Goal: Task Accomplishment & Management: Complete application form

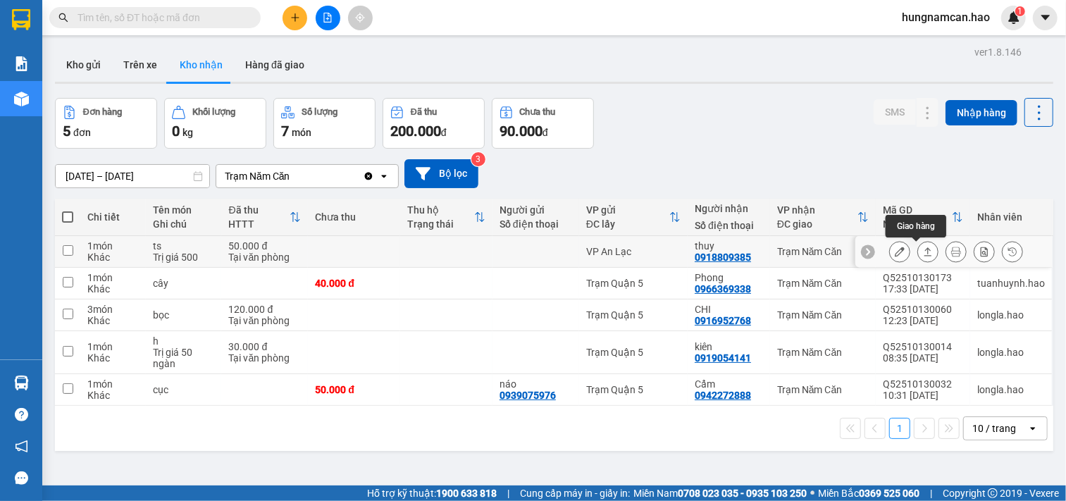
click at [918, 252] on button at bounding box center [928, 251] width 20 height 25
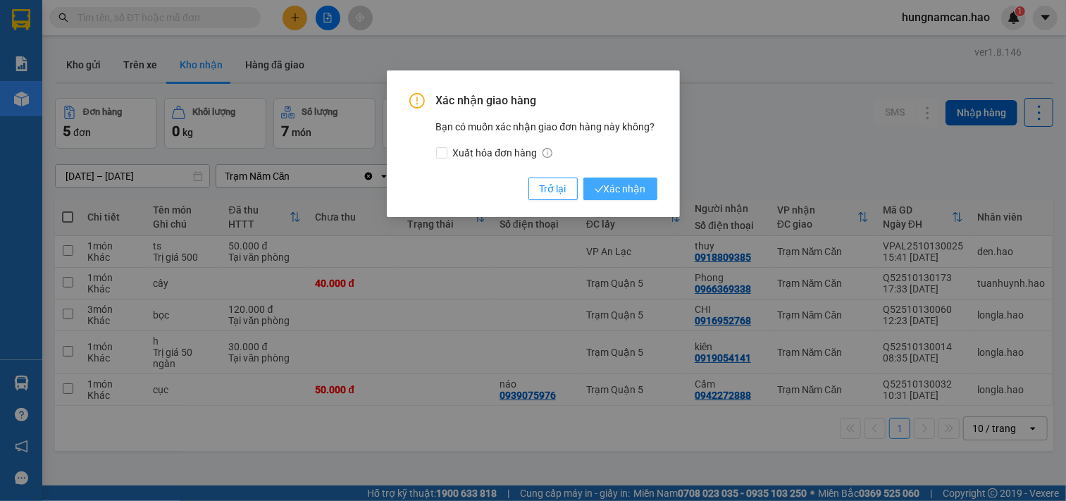
click at [610, 181] on span "Xác nhận" at bounding box center [619, 188] width 51 height 15
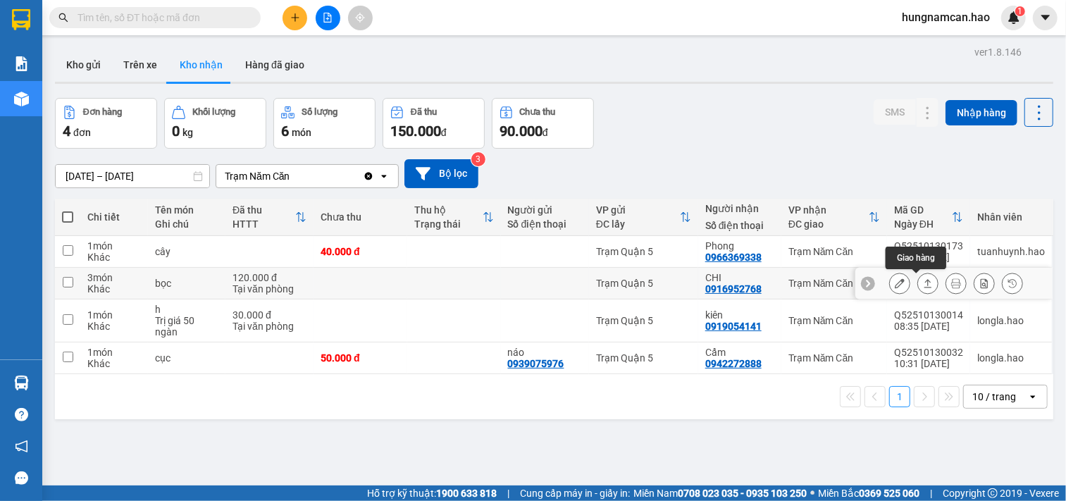
click at [920, 291] on button at bounding box center [928, 283] width 20 height 25
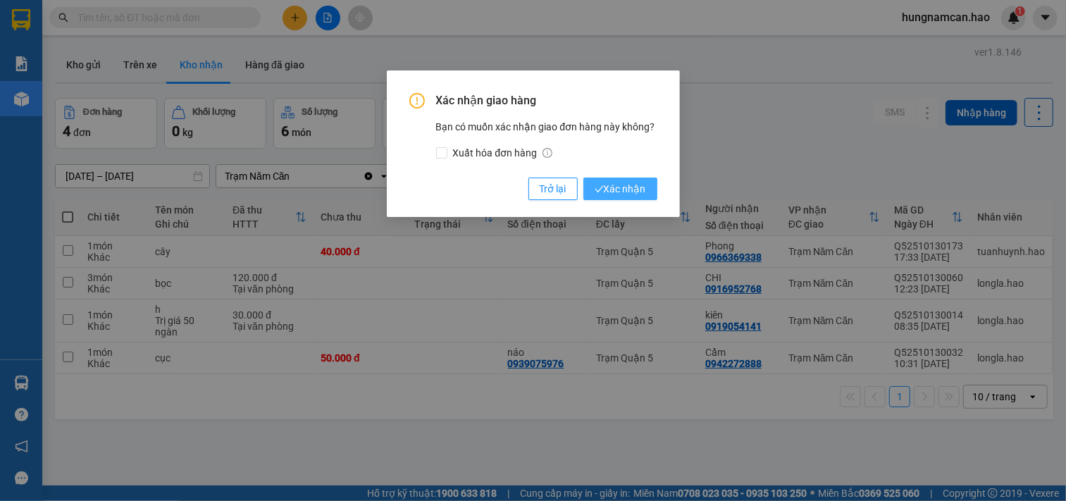
click at [620, 195] on span "Xác nhận" at bounding box center [619, 188] width 51 height 15
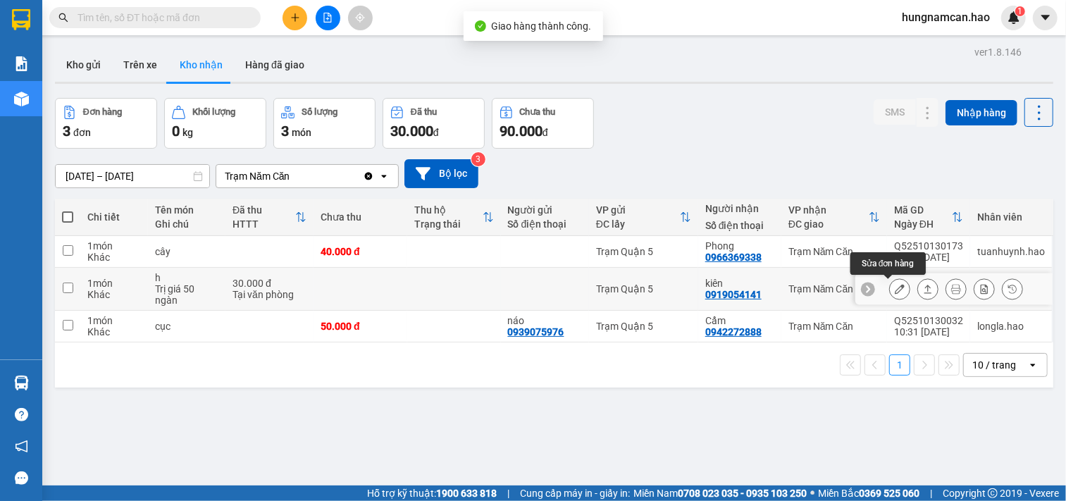
click at [890, 289] on button at bounding box center [900, 289] width 20 height 25
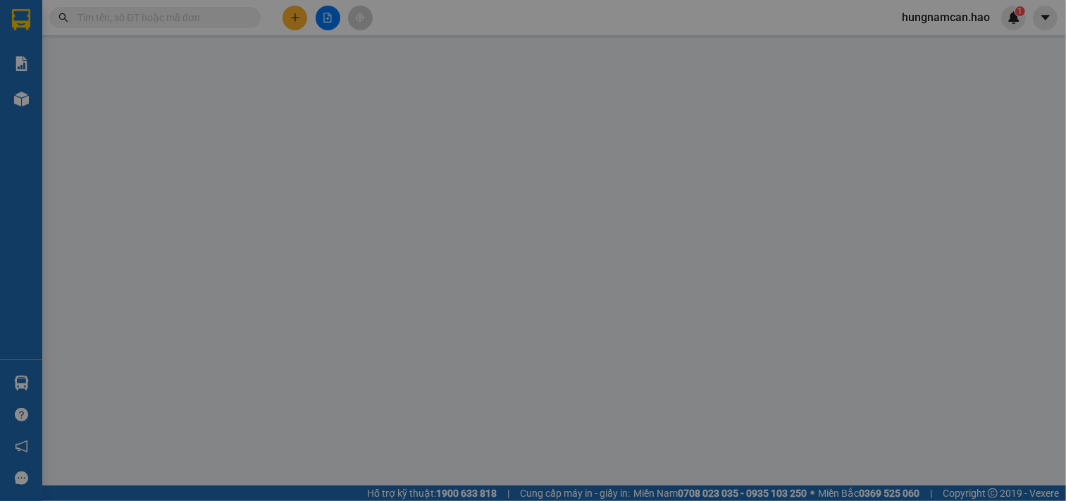
type input "0919054141"
type input "kiên"
type input "30.000"
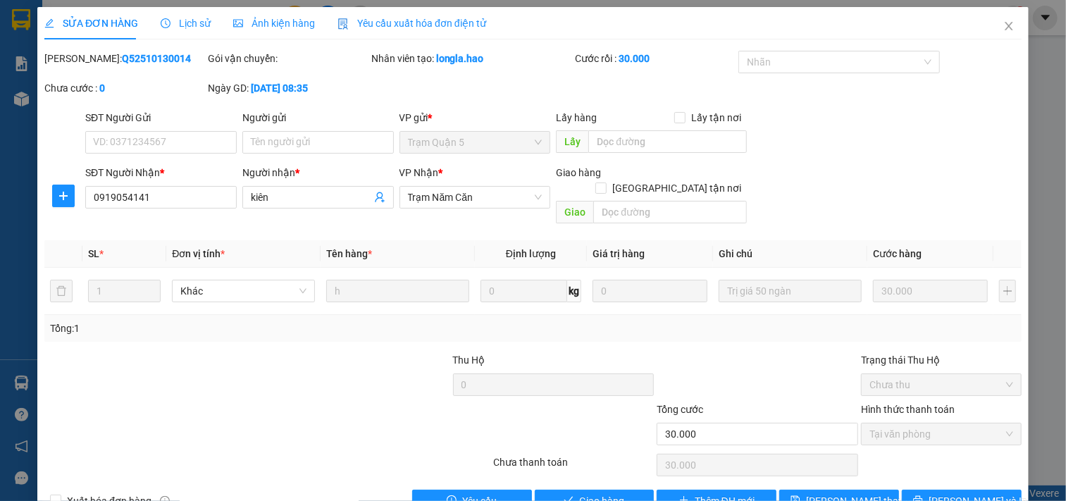
click at [261, 29] on span "Ảnh kiện hàng" at bounding box center [274, 23] width 82 height 11
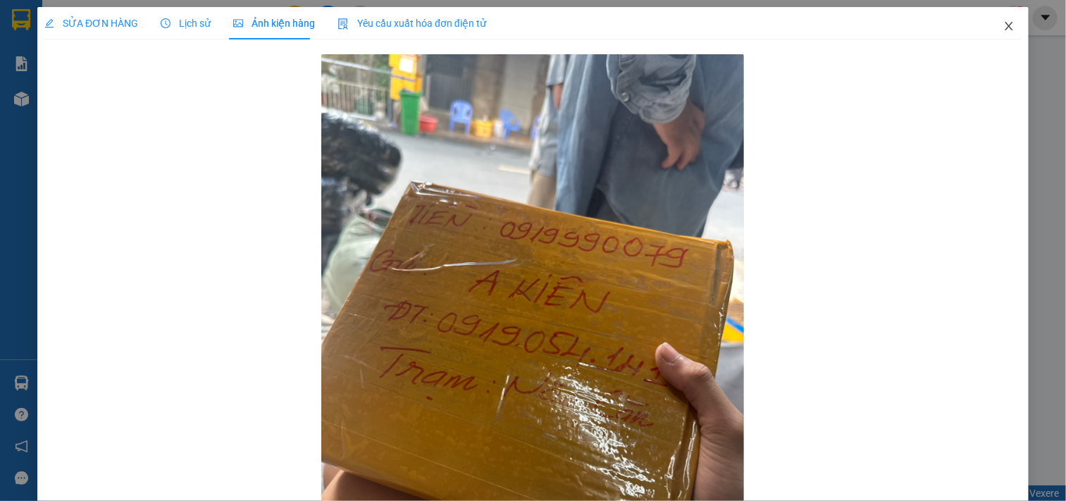
click at [1004, 28] on icon "close" at bounding box center [1008, 26] width 8 height 8
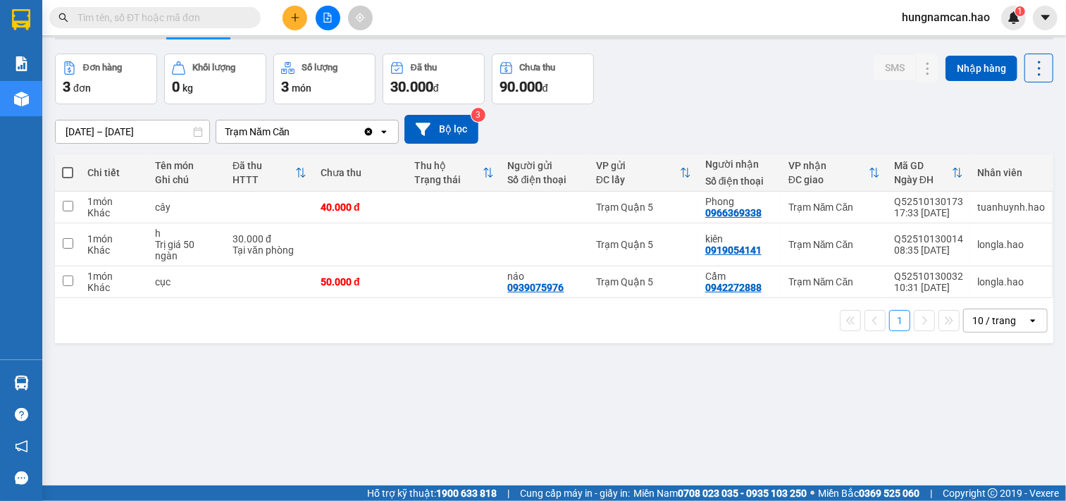
scroll to position [65, 0]
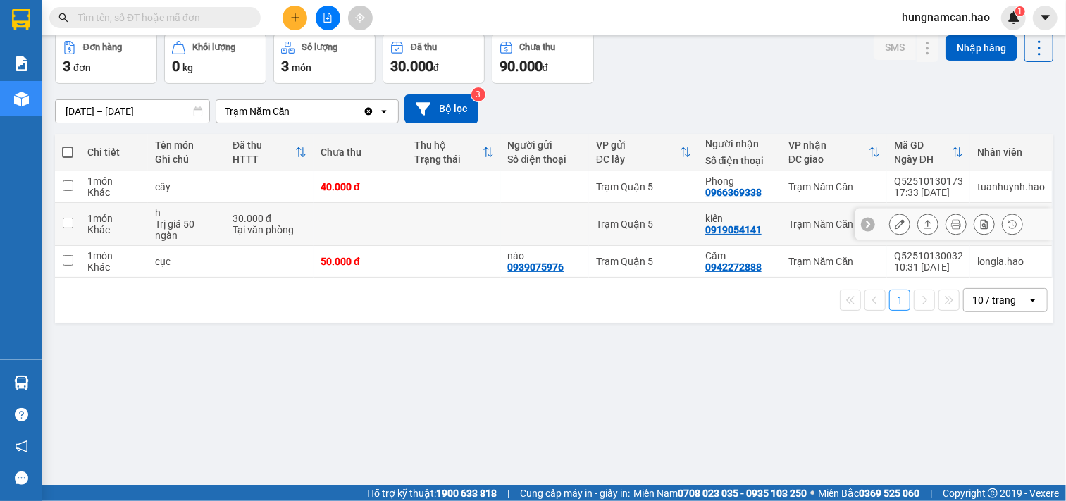
click at [923, 223] on button at bounding box center [928, 224] width 20 height 25
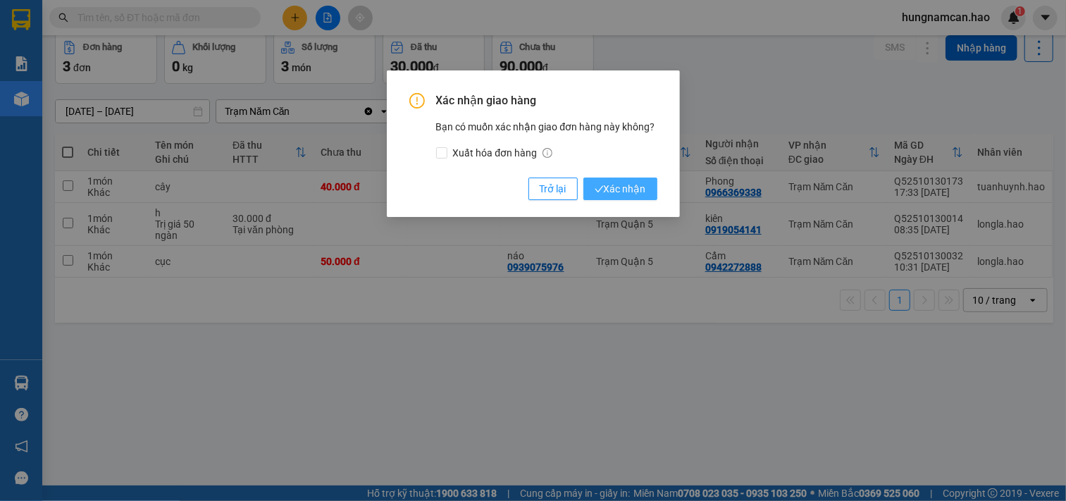
click at [625, 186] on span "Xác nhận" at bounding box center [619, 188] width 51 height 15
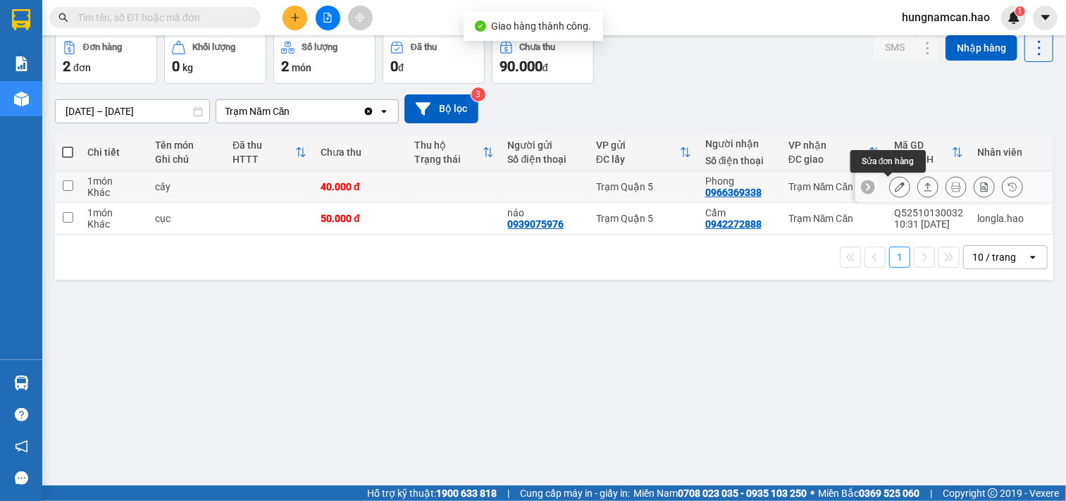
click at [893, 188] on button at bounding box center [900, 187] width 20 height 25
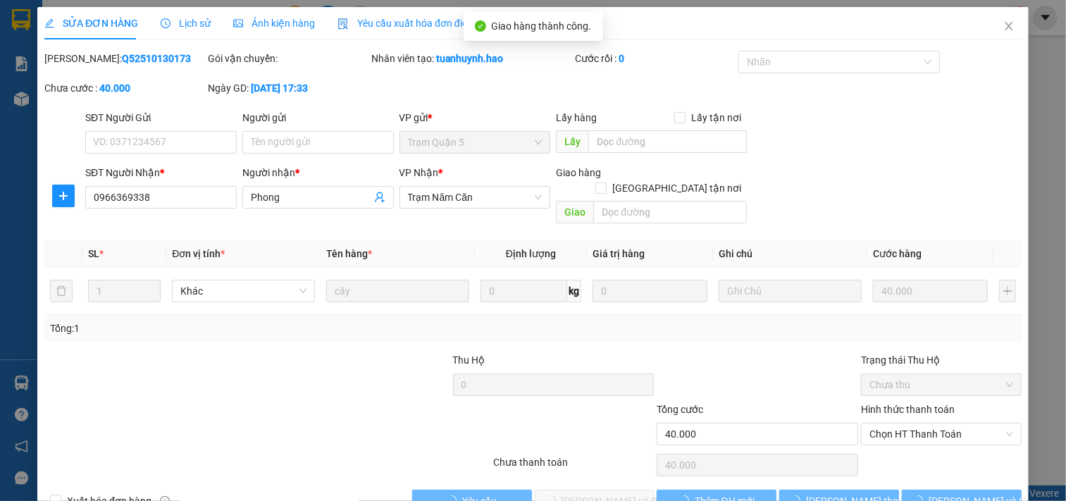
type input "0966369338"
type input "Phong"
type input "40.000"
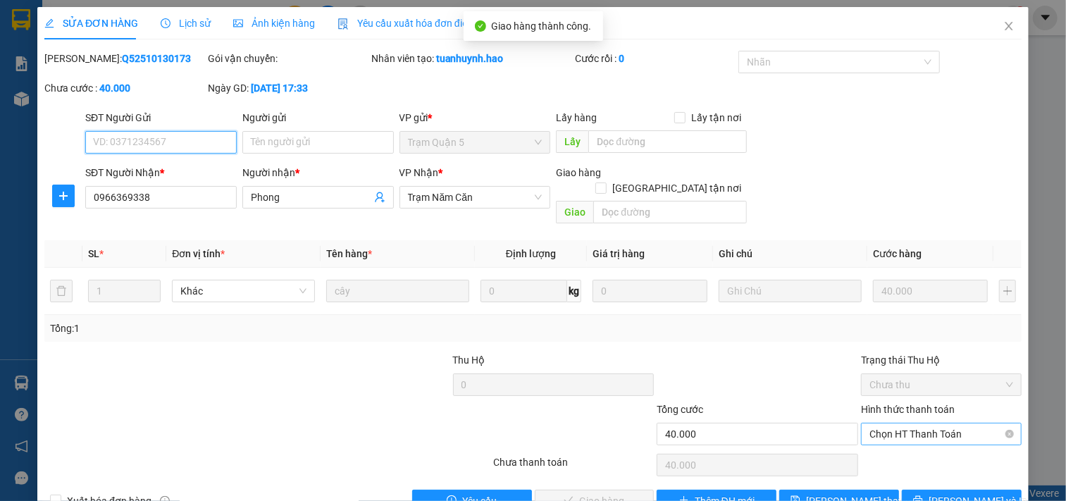
drag, startPoint x: 885, startPoint y: 417, endPoint x: 882, endPoint y: 426, distance: 9.8
click at [885, 423] on span "Chọn HT Thanh Toán" at bounding box center [941, 433] width 144 height 21
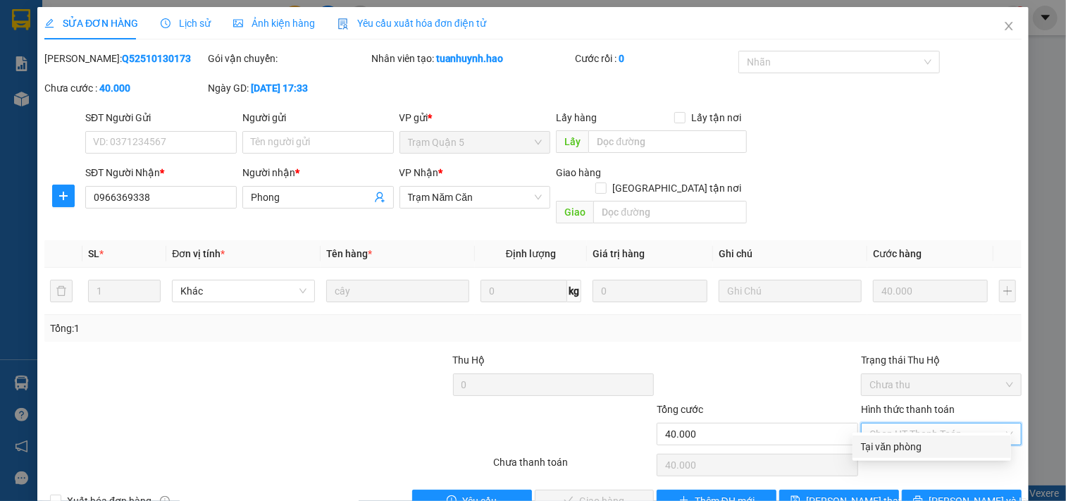
drag, startPoint x: 876, startPoint y: 439, endPoint x: 775, endPoint y: 451, distance: 101.5
click at [874, 441] on div "Tại văn phòng" at bounding box center [932, 446] width 142 height 15
type input "0"
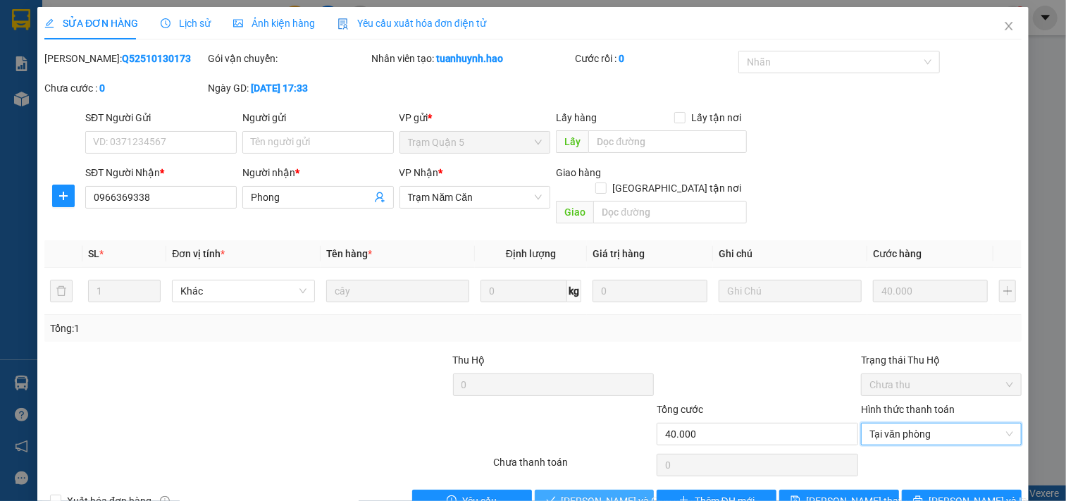
click at [589, 489] on button "[PERSON_NAME] và Giao hàng" at bounding box center [595, 500] width 120 height 23
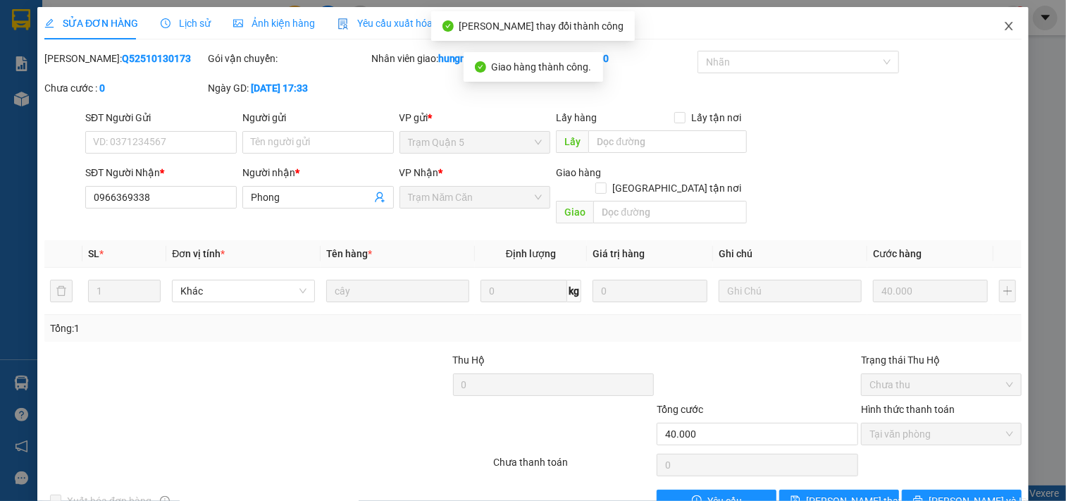
click at [1004, 25] on icon "close" at bounding box center [1008, 26] width 8 height 8
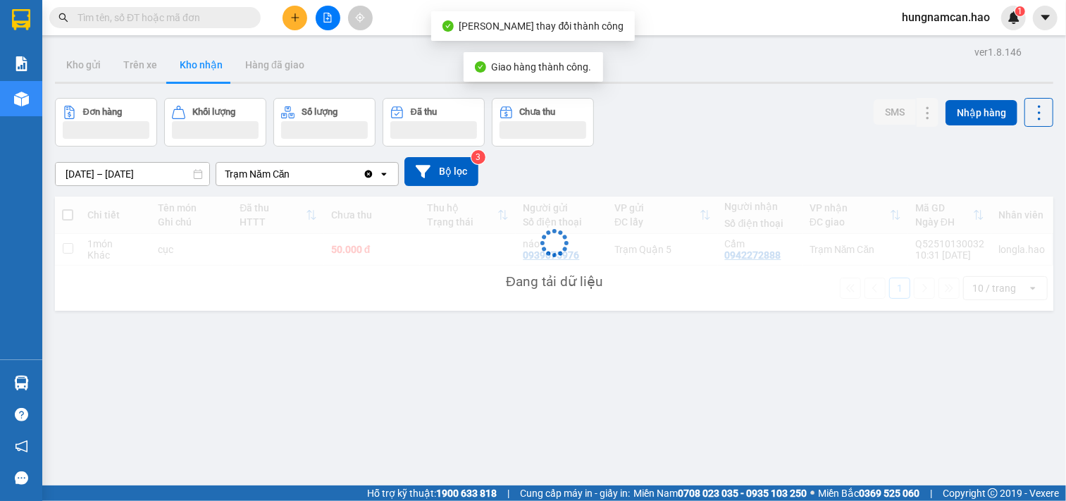
scroll to position [65, 0]
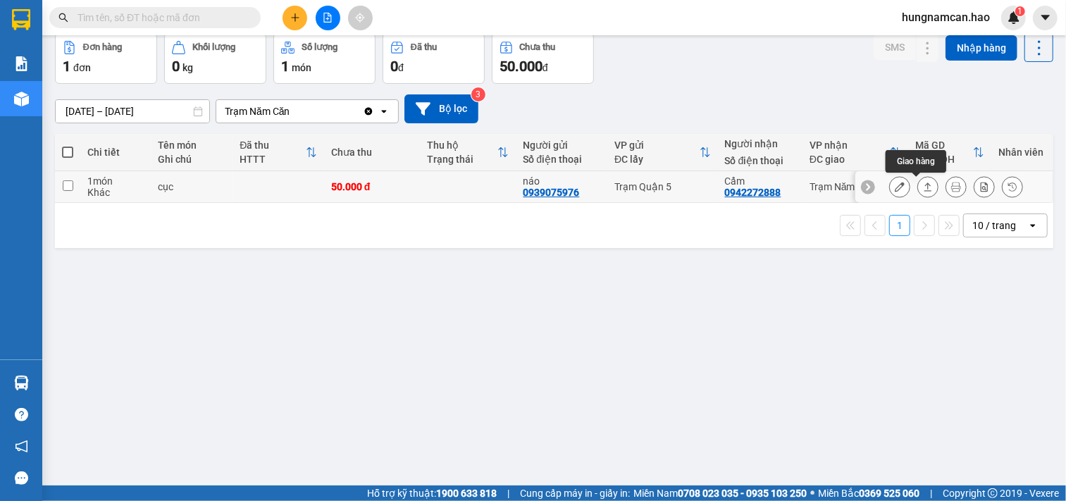
click at [923, 192] on icon at bounding box center [928, 187] width 10 height 10
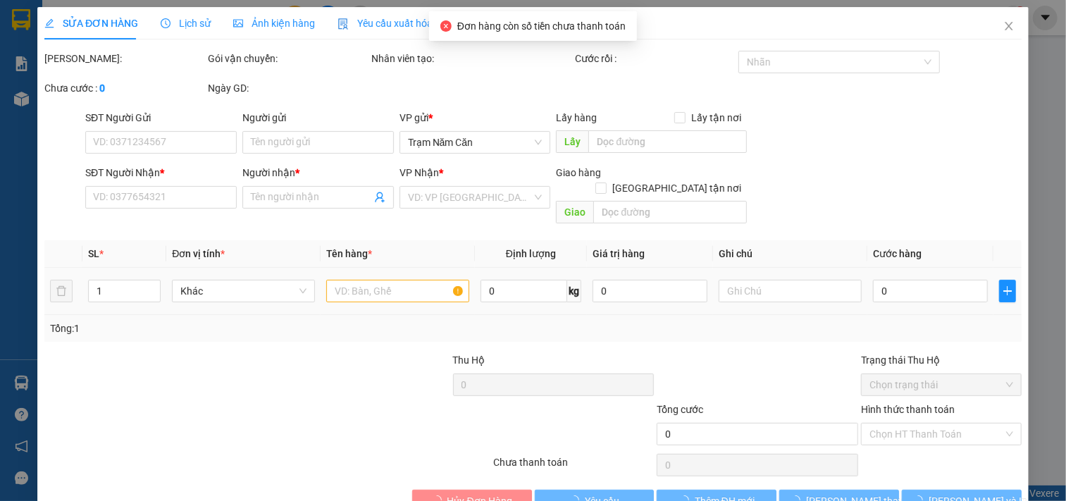
type input "0939075976"
type input "náo"
type input "0942272888"
type input "Cẩm"
type input "50.000"
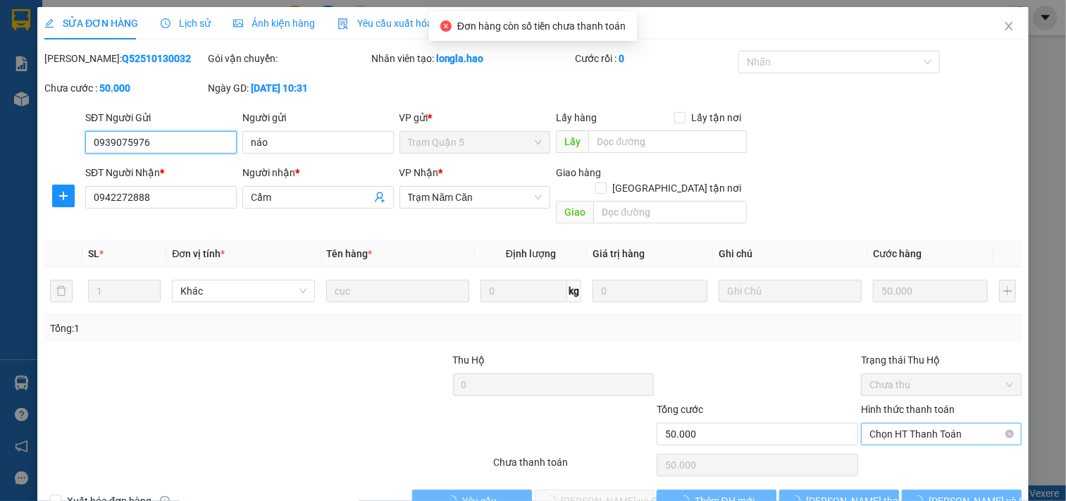
scroll to position [16, 0]
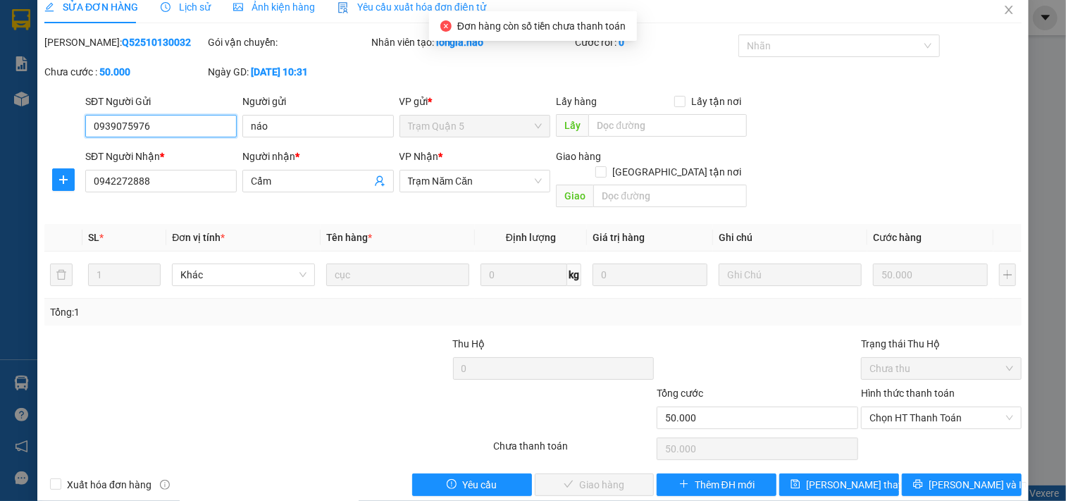
drag, startPoint x: 893, startPoint y: 402, endPoint x: 890, endPoint y: 418, distance: 16.4
click at [893, 410] on span "Chọn HT Thanh Toán" at bounding box center [941, 417] width 144 height 21
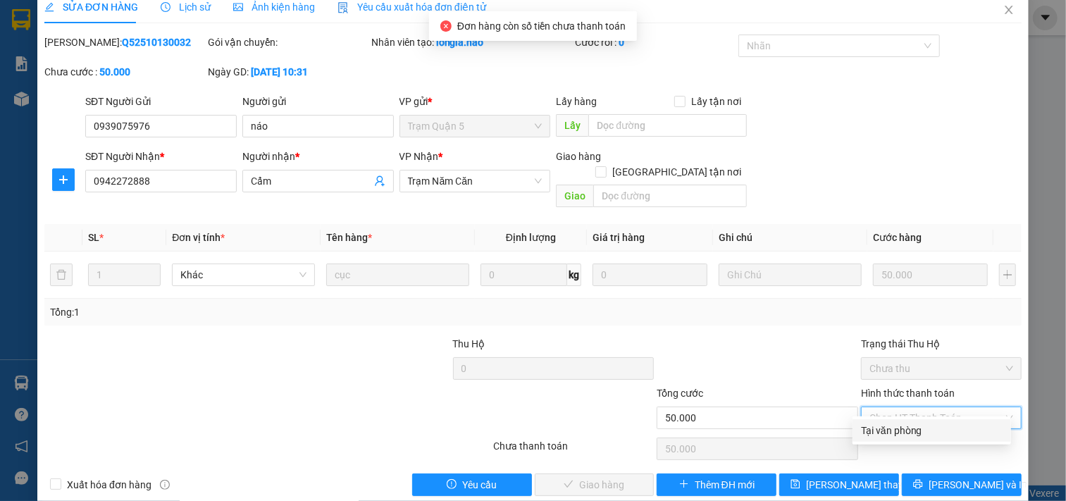
click at [884, 432] on div "Tại văn phòng" at bounding box center [932, 430] width 142 height 15
type input "0"
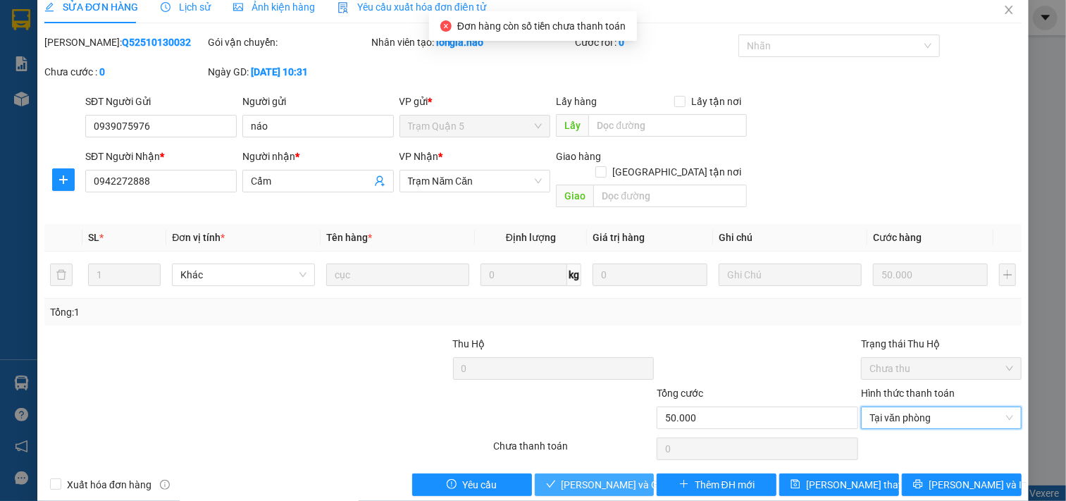
drag, startPoint x: 608, startPoint y: 463, endPoint x: 635, endPoint y: 428, distance: 44.8
click at [608, 477] on span "[PERSON_NAME] và Giao hàng" at bounding box center [628, 484] width 135 height 15
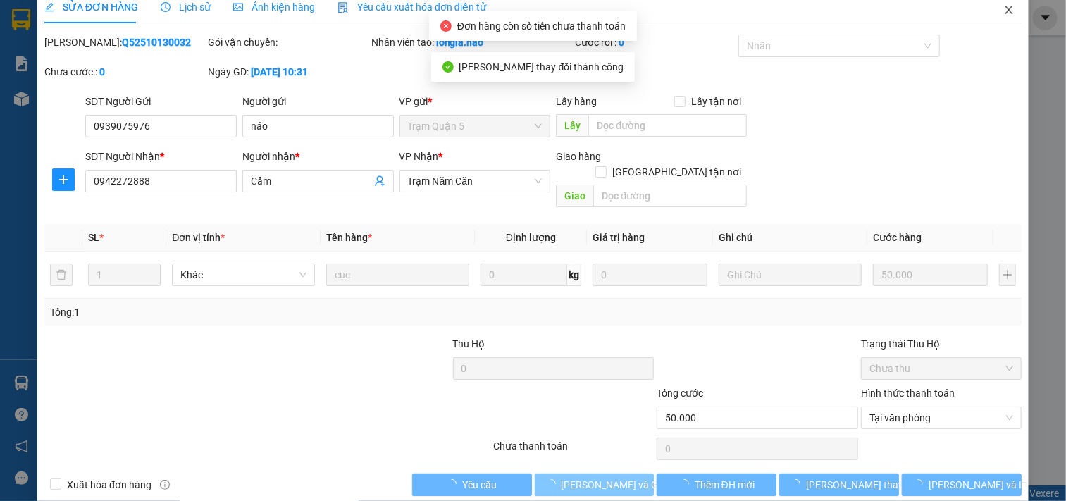
scroll to position [0, 0]
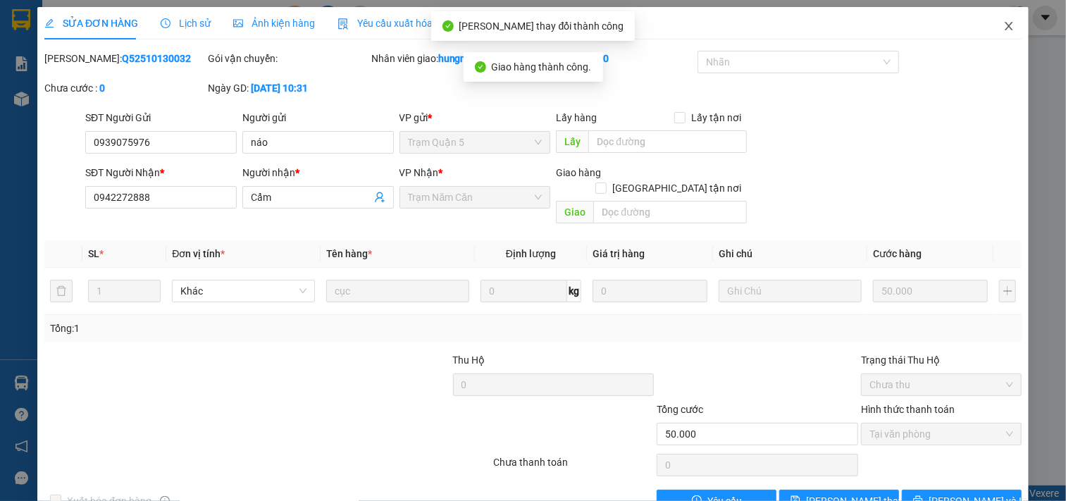
click at [1003, 25] on icon "close" at bounding box center [1008, 25] width 11 height 11
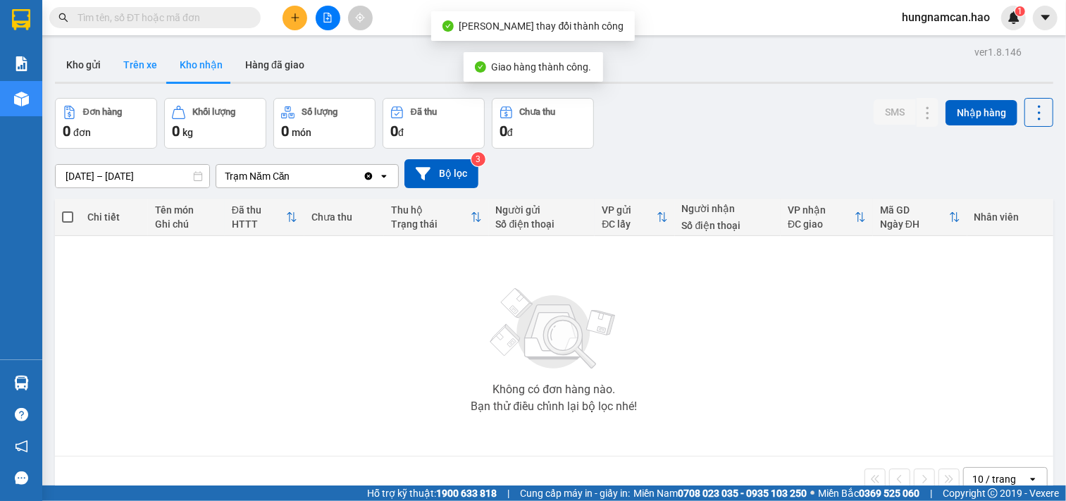
click at [127, 63] on button "Trên xe" at bounding box center [140, 65] width 56 height 34
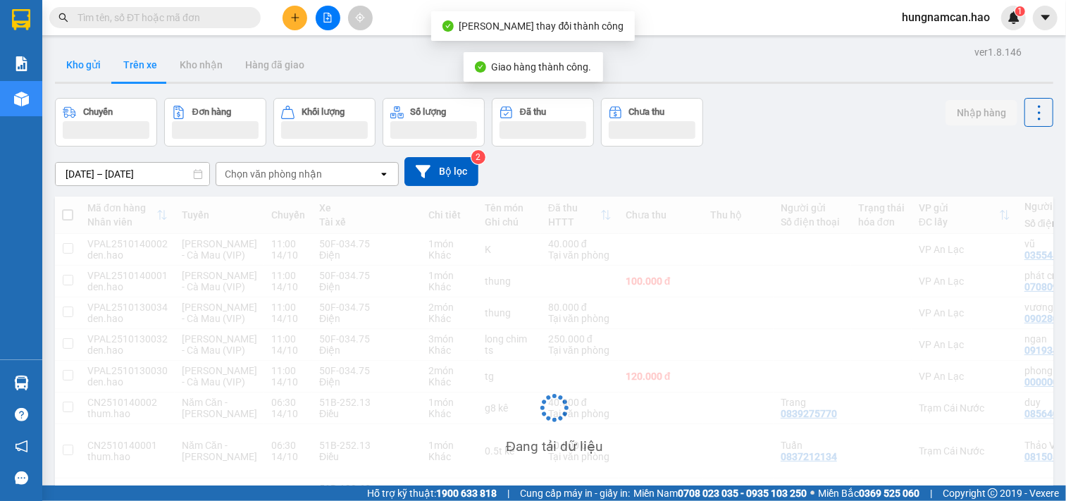
click at [82, 63] on button "Kho gửi" at bounding box center [83, 65] width 57 height 34
